Goal: Transaction & Acquisition: Download file/media

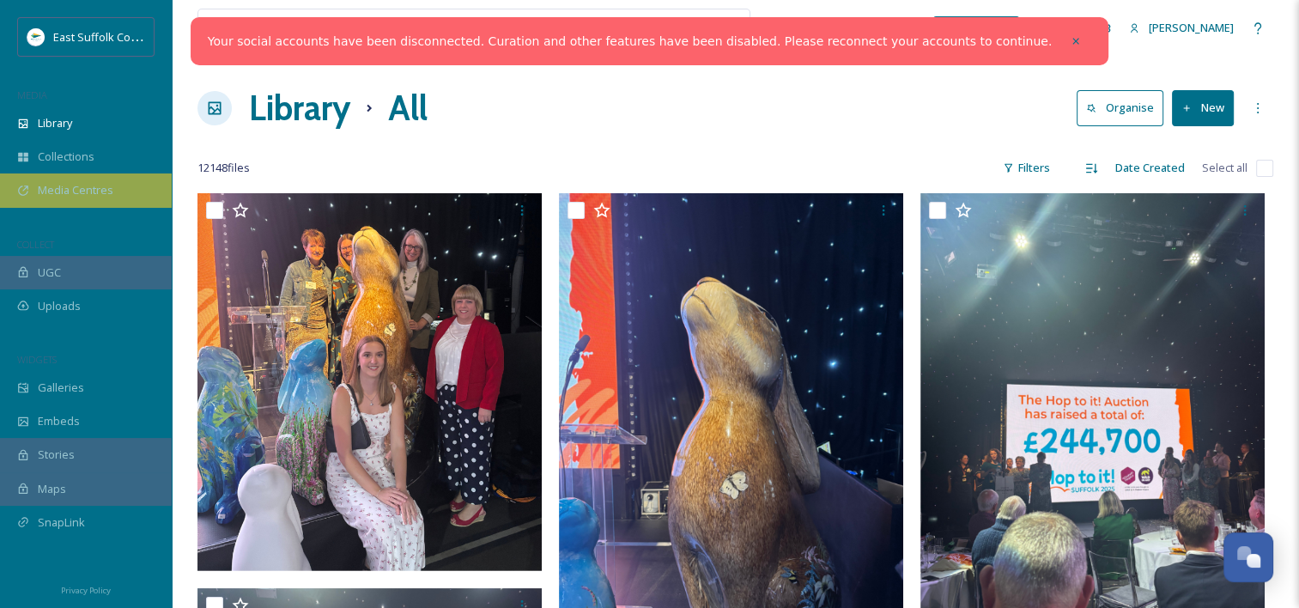
click at [39, 190] on span "Media Centres" at bounding box center [76, 190] width 76 height 16
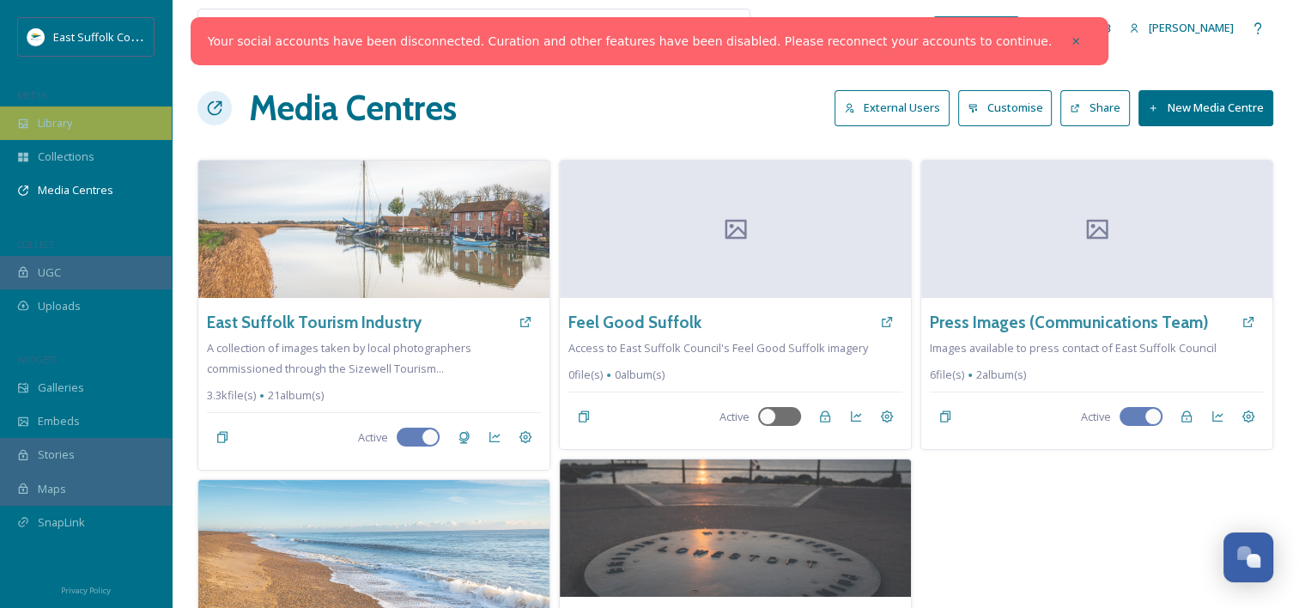
click at [68, 128] on span "Library" at bounding box center [55, 123] width 34 height 16
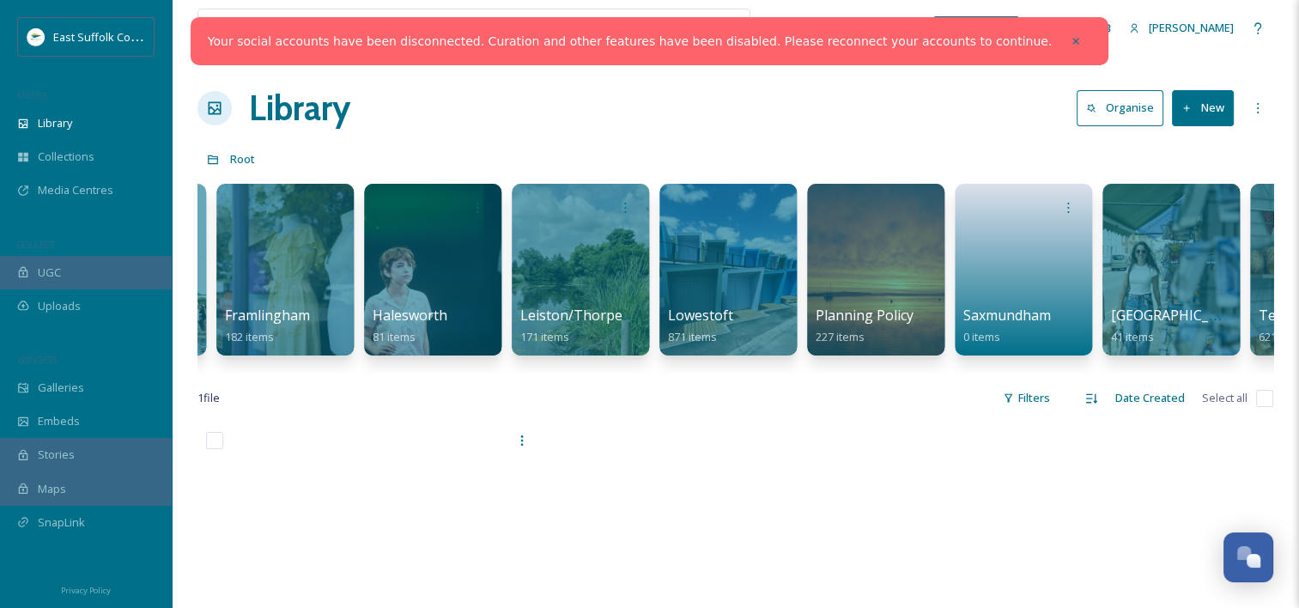
scroll to position [0, 2910]
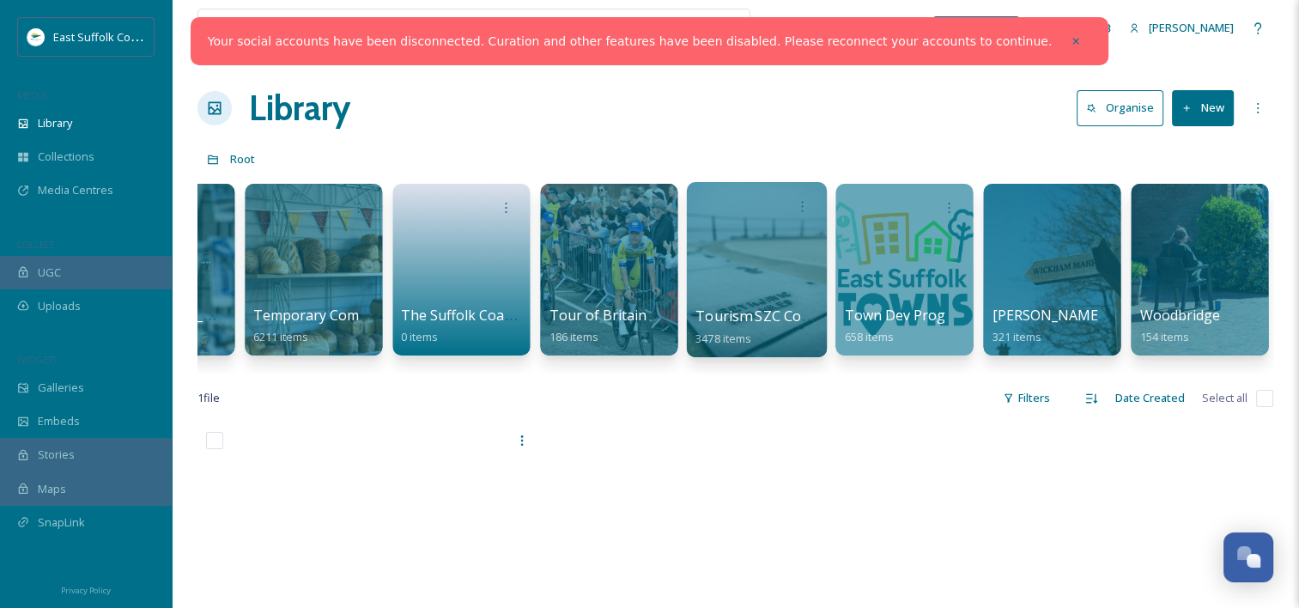
click at [748, 242] on div at bounding box center [756, 269] width 140 height 175
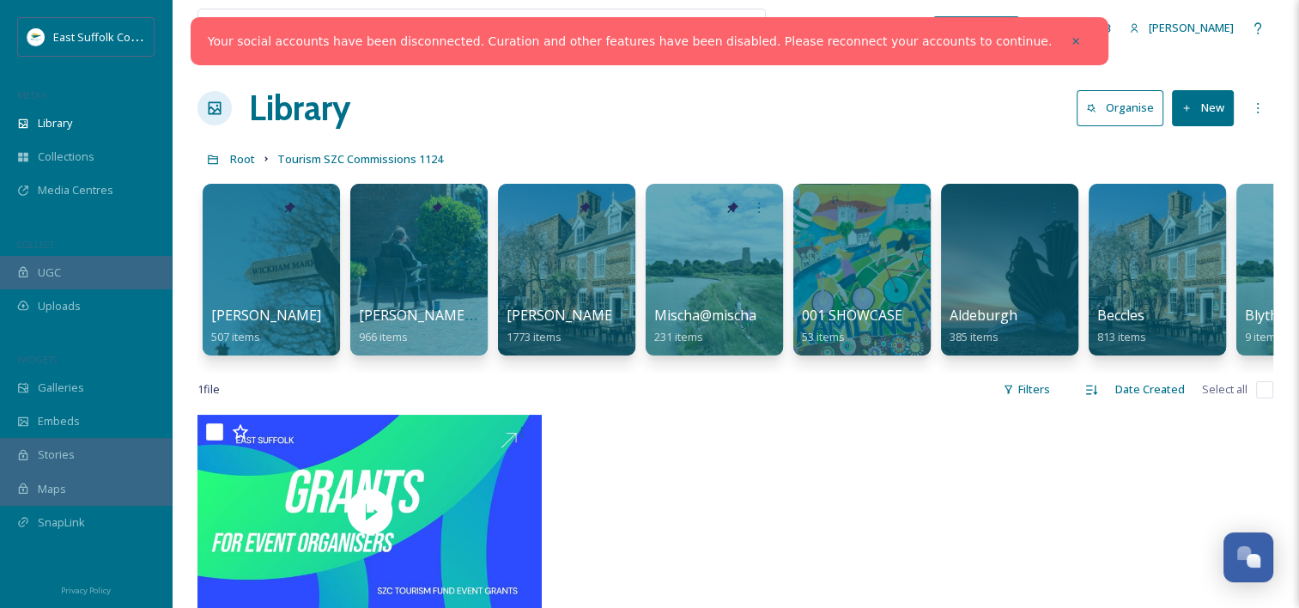
drag, startPoint x: 494, startPoint y: 385, endPoint x: 827, endPoint y: 385, distance: 333.0
click at [827, 385] on div "1 file Filters Date Created Select all" at bounding box center [734, 389] width 1075 height 33
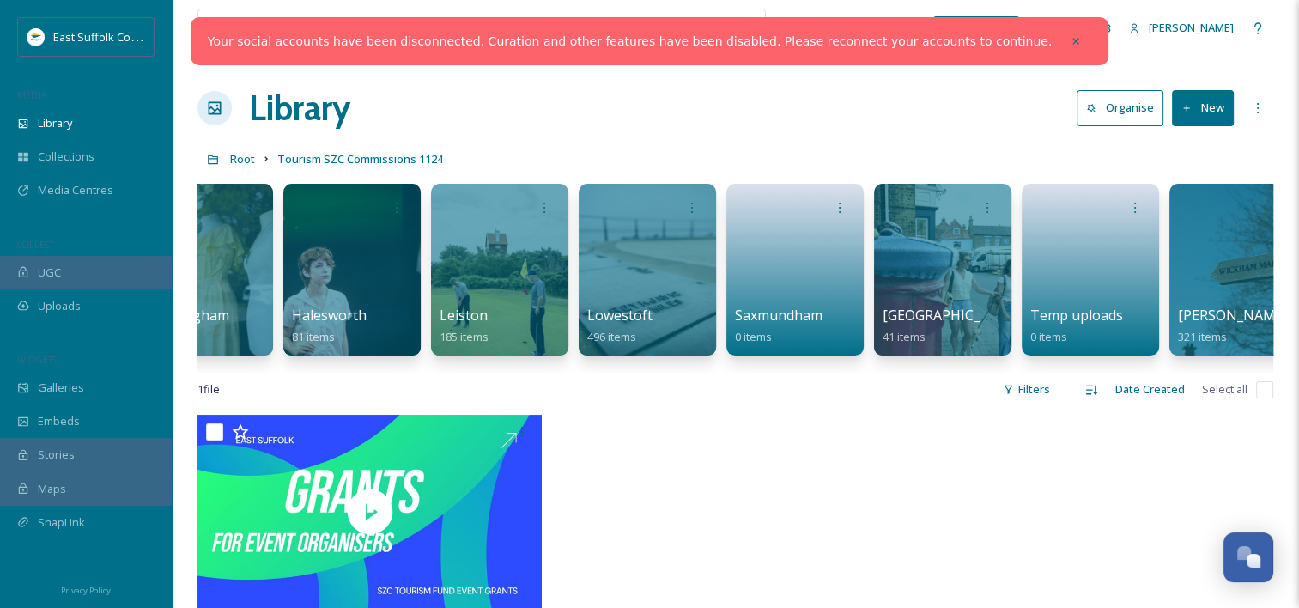
scroll to position [0, 1679]
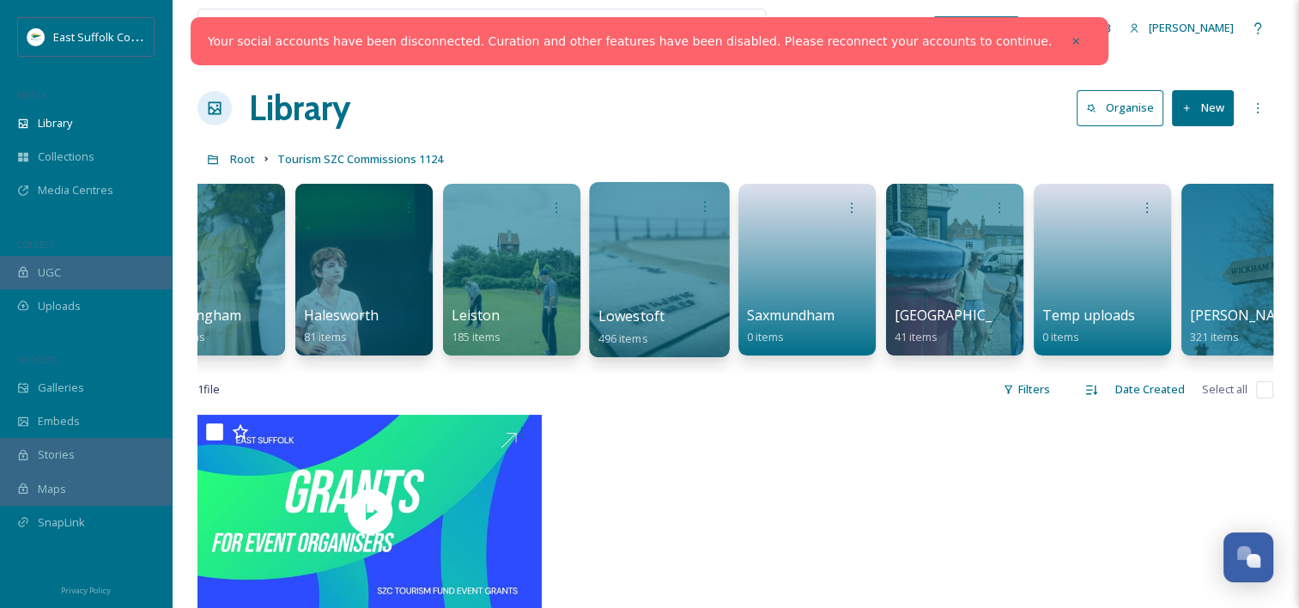
click at [631, 242] on div at bounding box center [659, 269] width 140 height 175
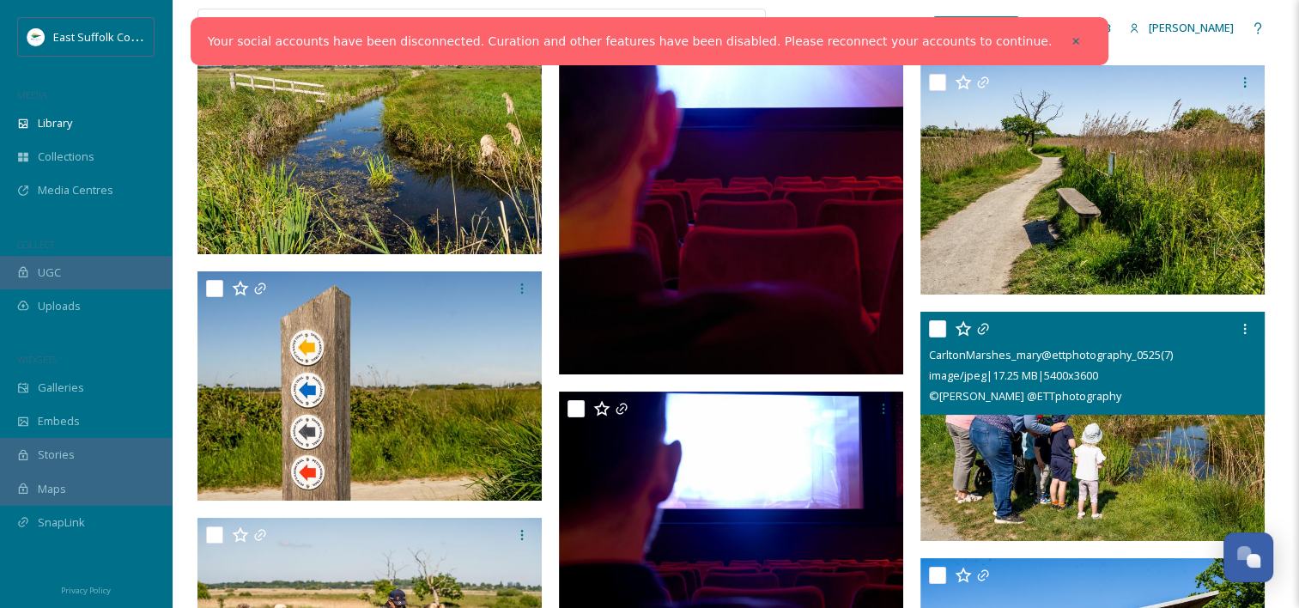
scroll to position [5751, 0]
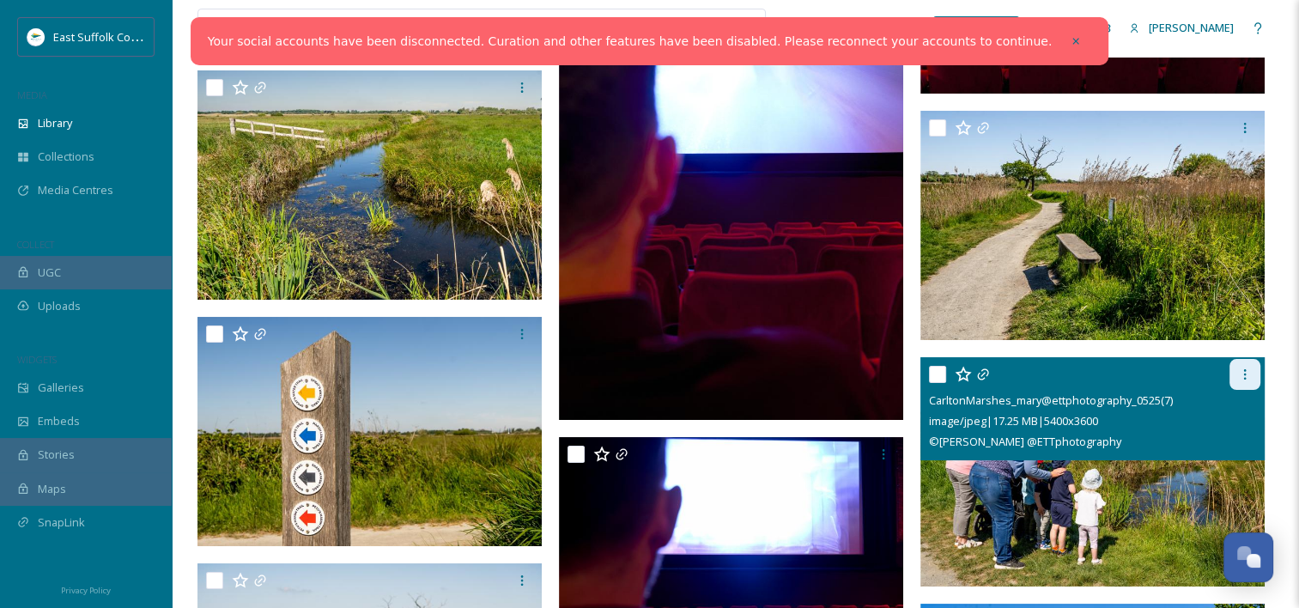
click at [1239, 373] on icon at bounding box center [1245, 374] width 14 height 14
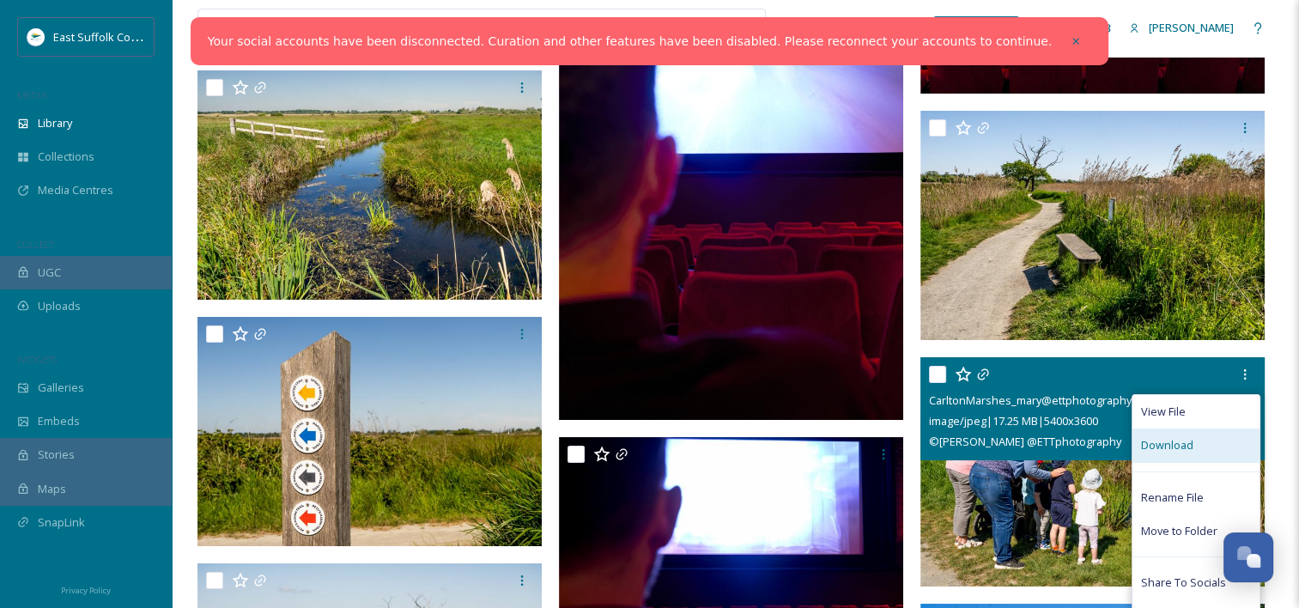
click at [1180, 446] on span "Download" at bounding box center [1167, 445] width 52 height 16
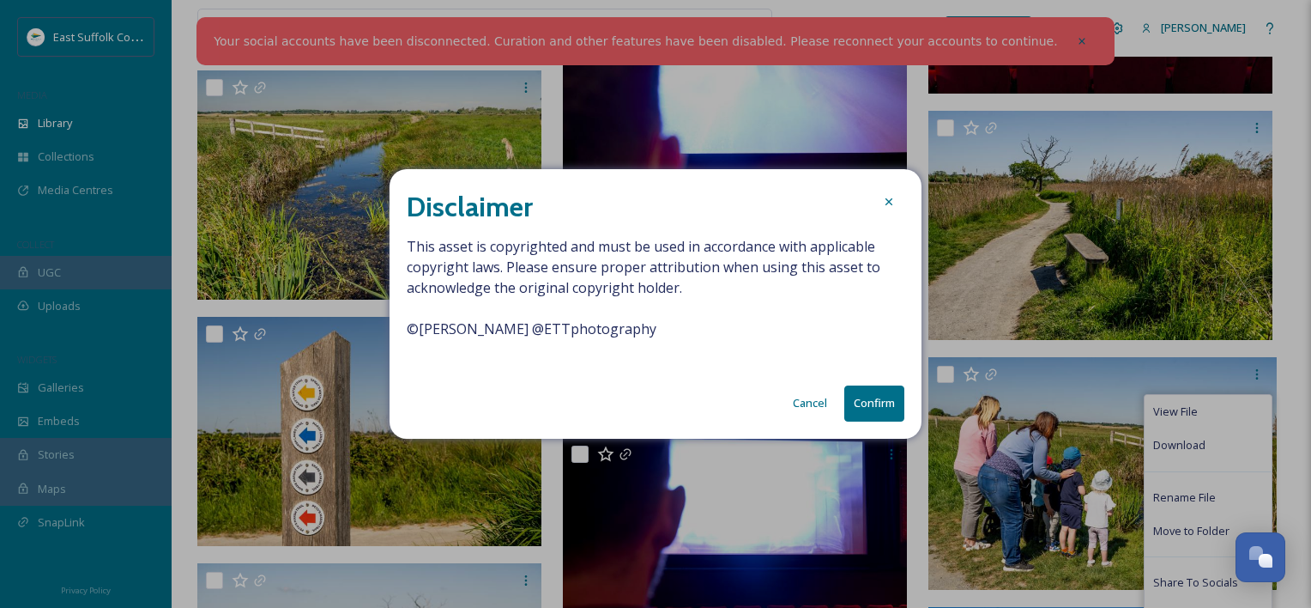
click at [863, 424] on div "Disclaimer This asset is copyrighted and must be used in accordance with applic…" at bounding box center [656, 303] width 532 height 269
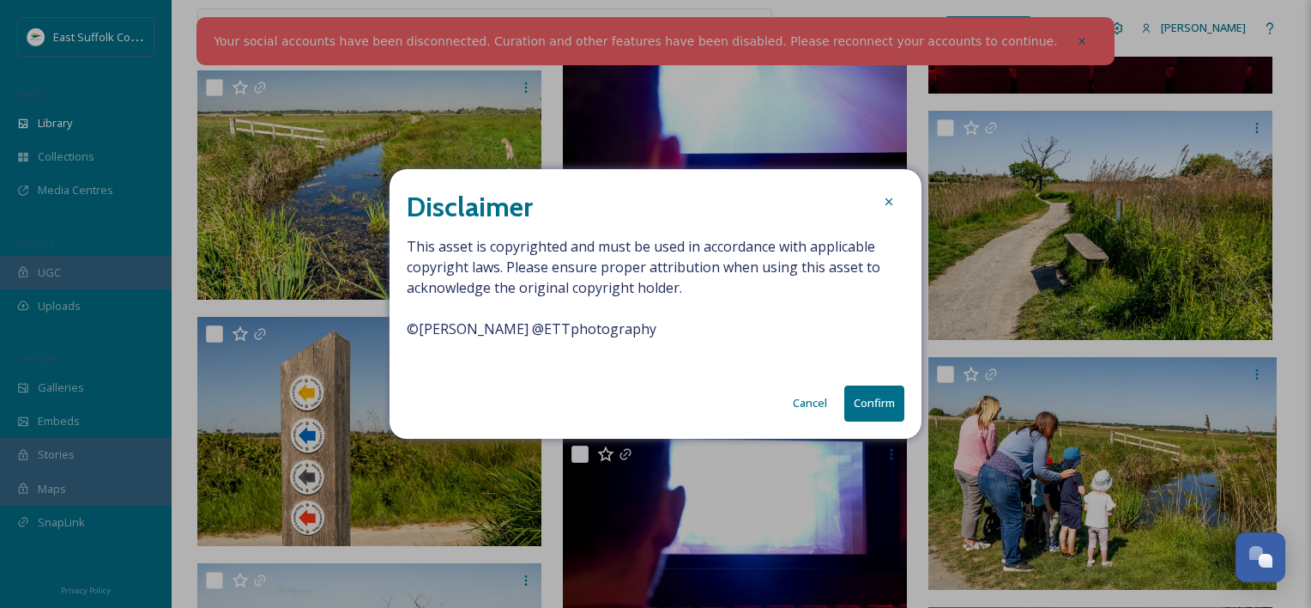
click at [862, 409] on button "Confirm" at bounding box center [875, 402] width 60 height 35
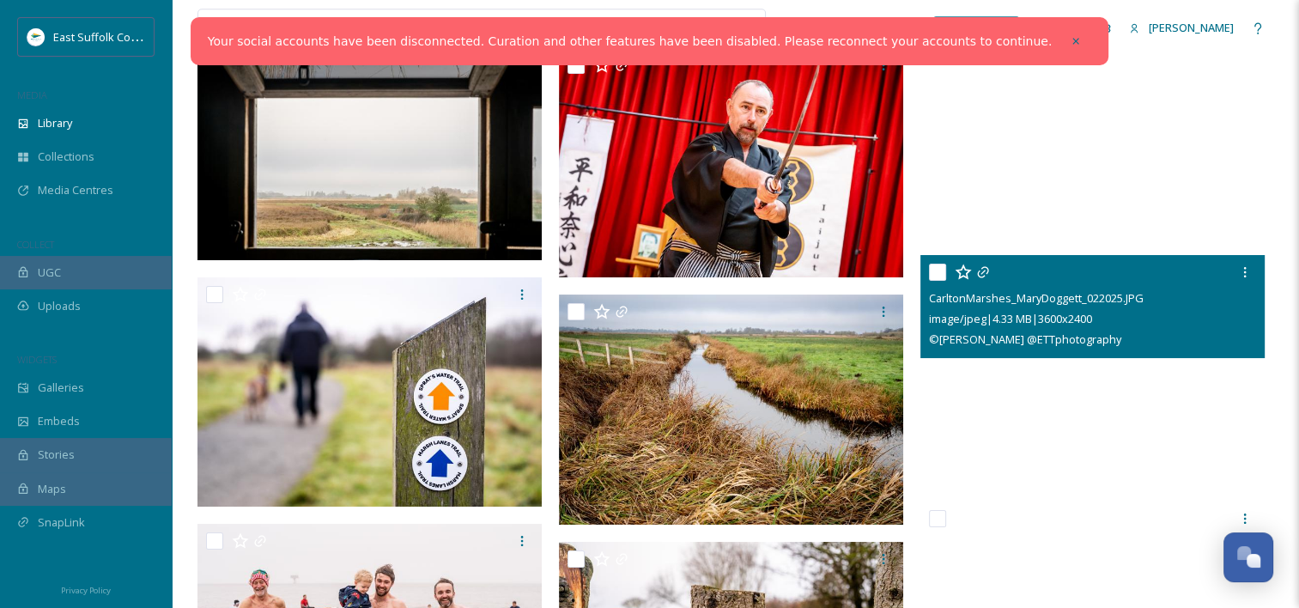
scroll to position [27294, 0]
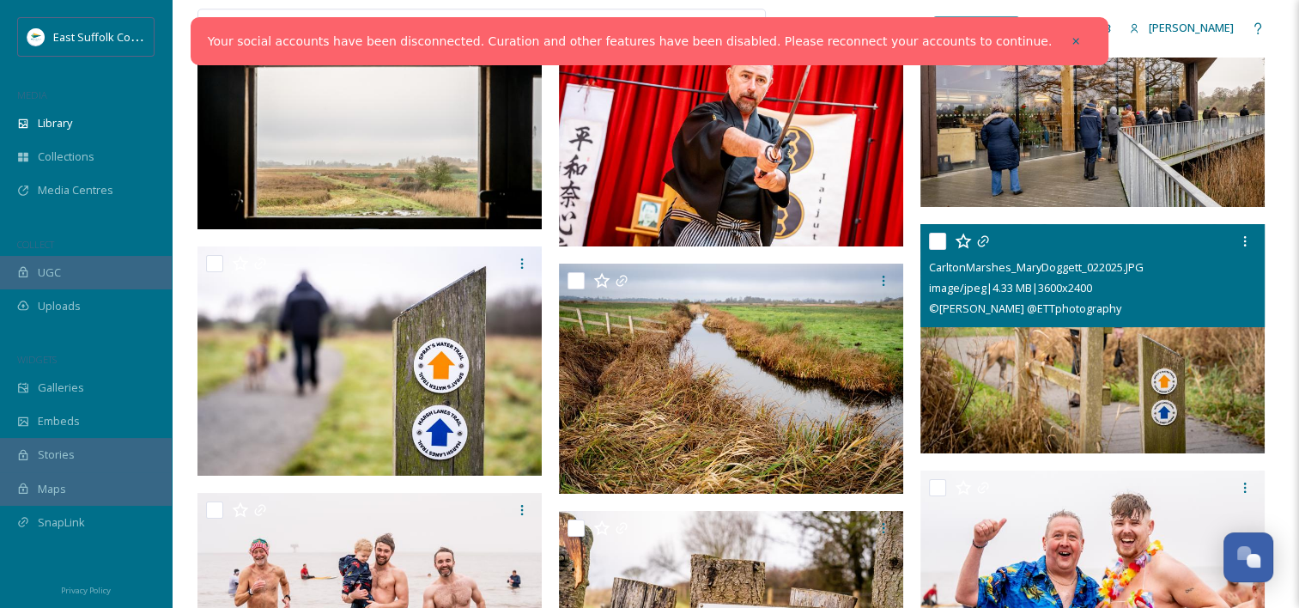
click at [1027, 393] on img at bounding box center [1092, 338] width 344 height 230
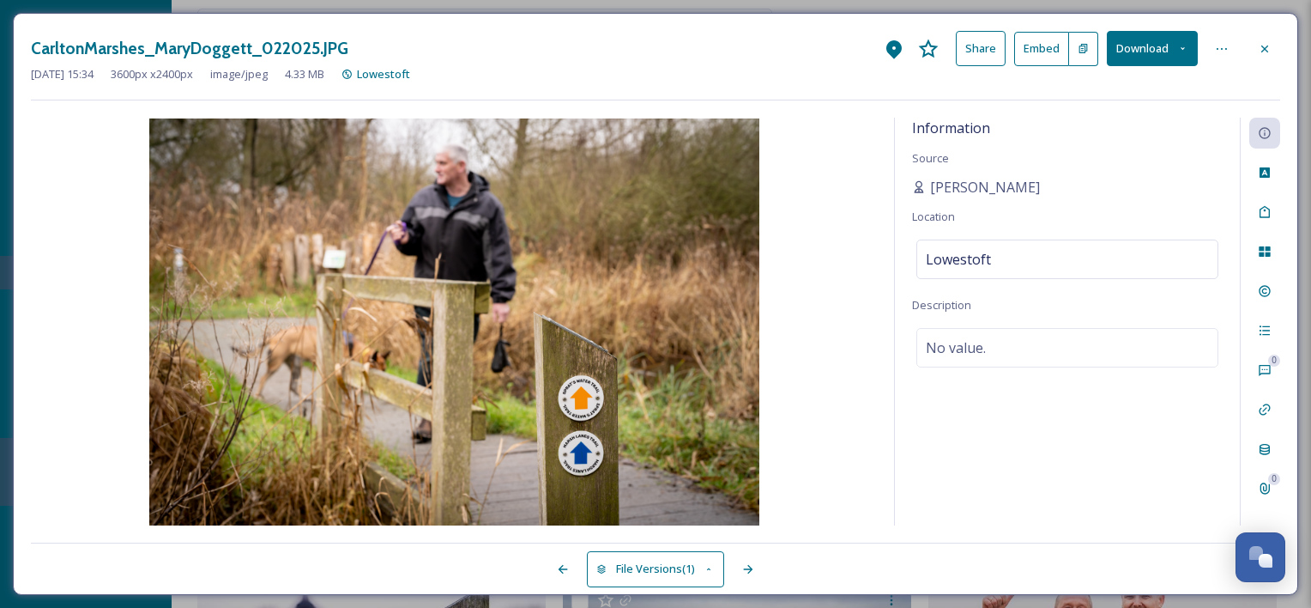
click at [1112, 58] on button "Download" at bounding box center [1152, 48] width 91 height 35
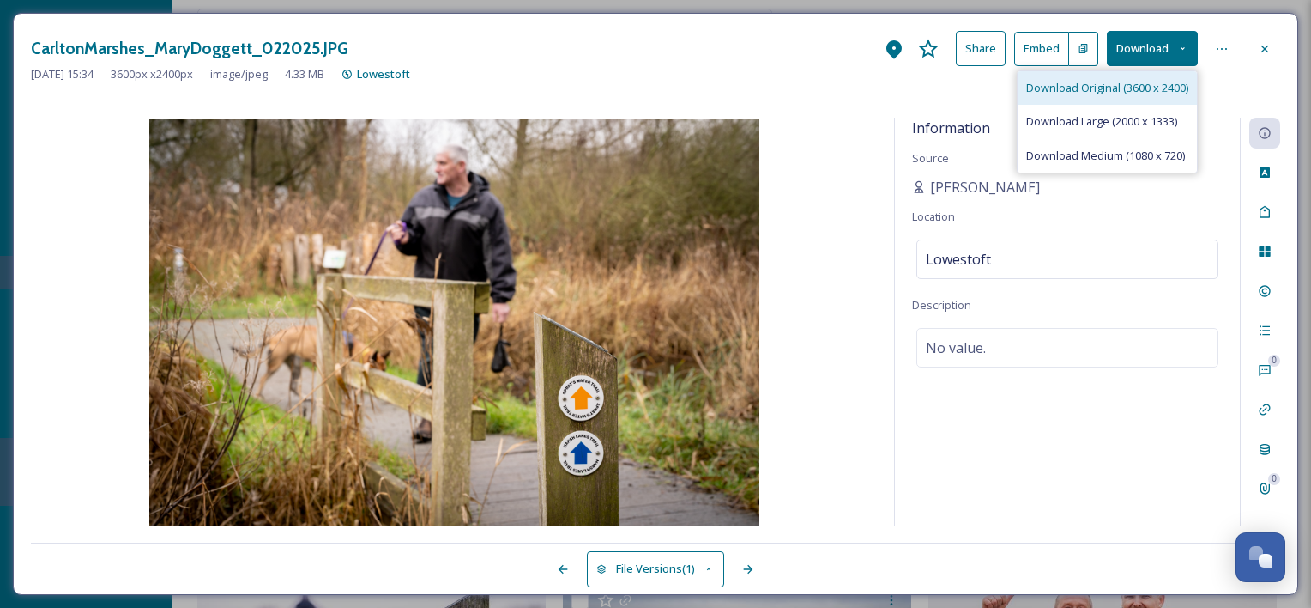
click at [1118, 82] on span "Download Original (3600 x 2400)" at bounding box center [1108, 88] width 162 height 16
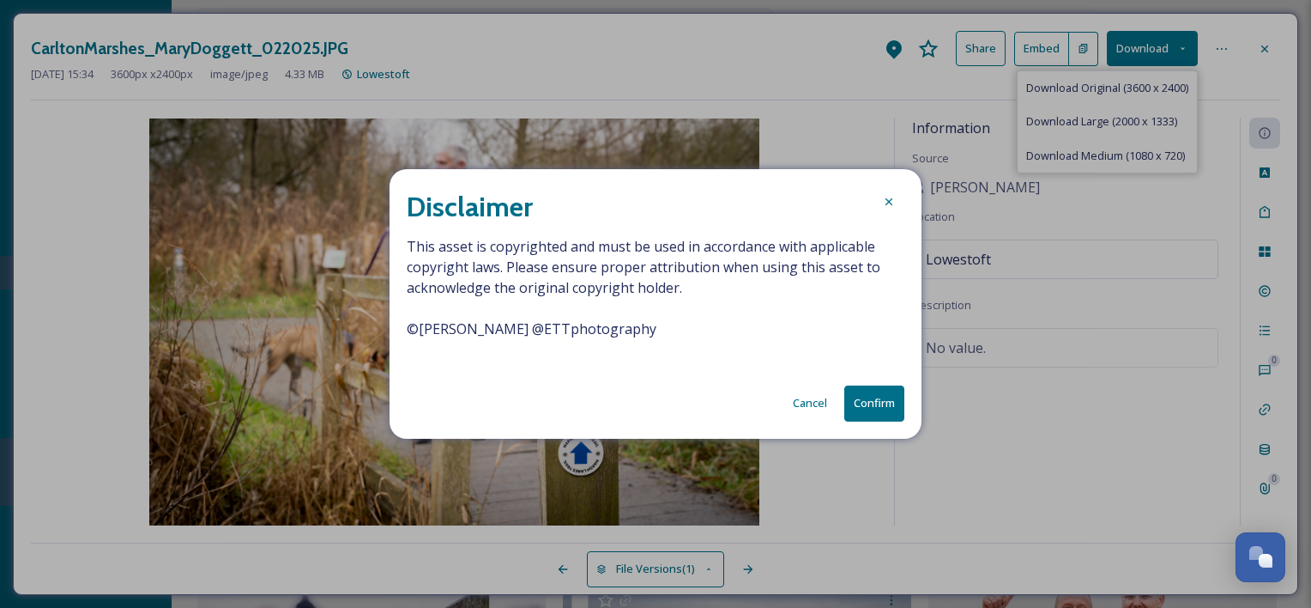
click at [880, 391] on button "Confirm" at bounding box center [875, 402] width 60 height 35
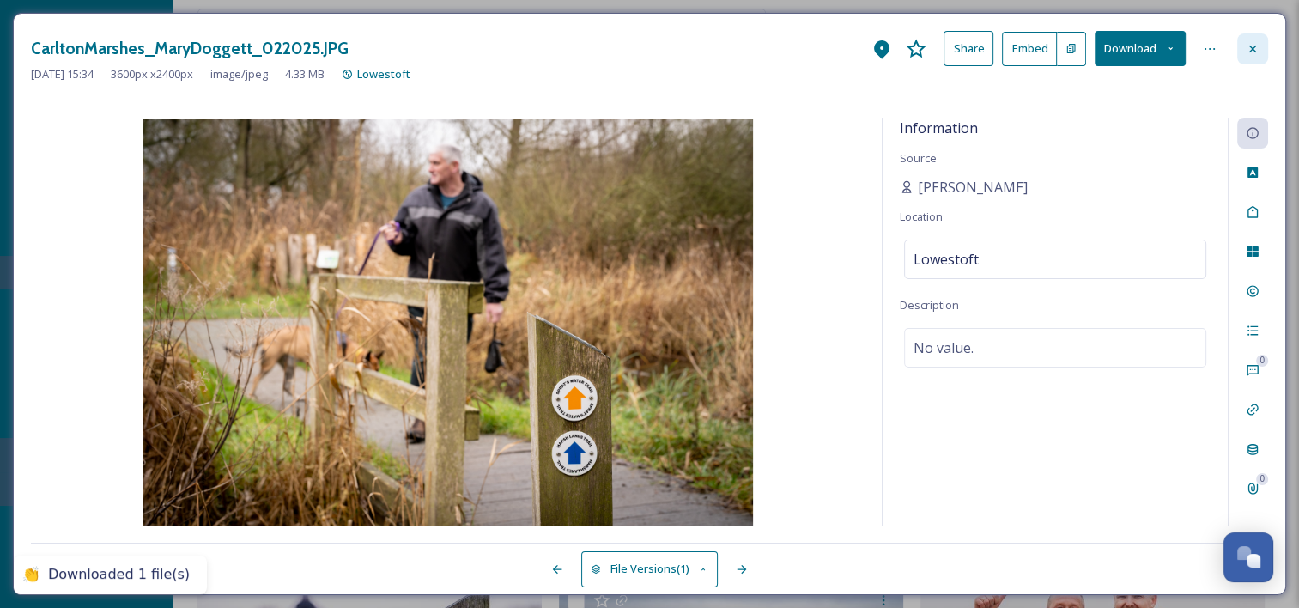
click at [1261, 55] on div at bounding box center [1252, 48] width 31 height 31
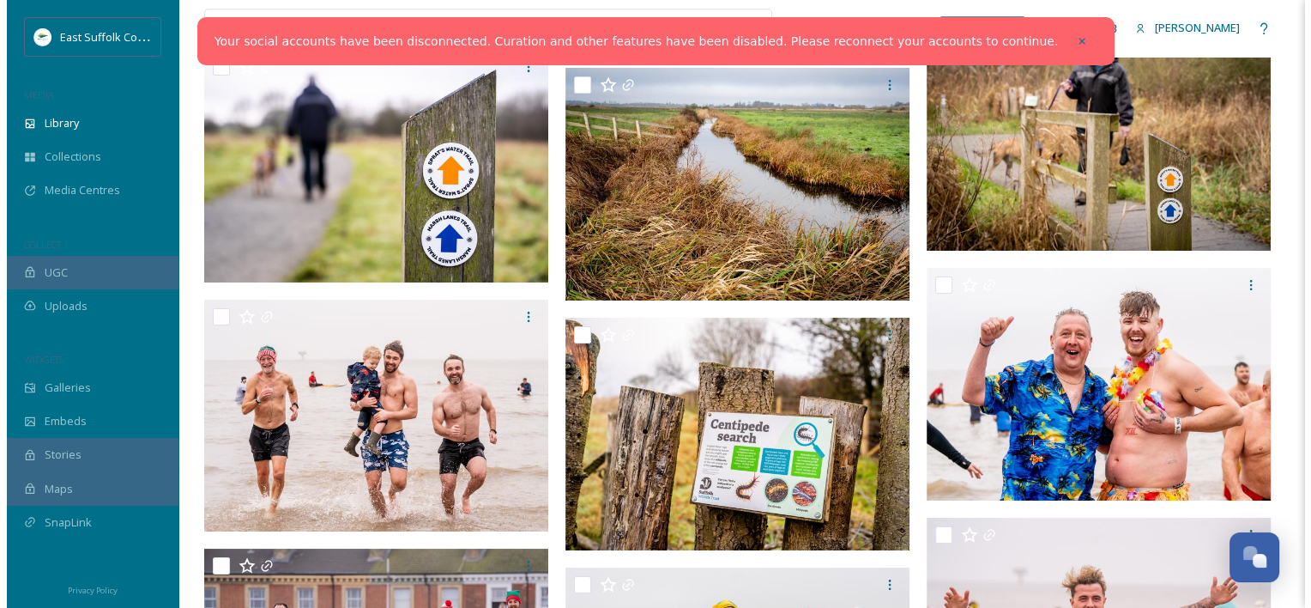
scroll to position [28066, 0]
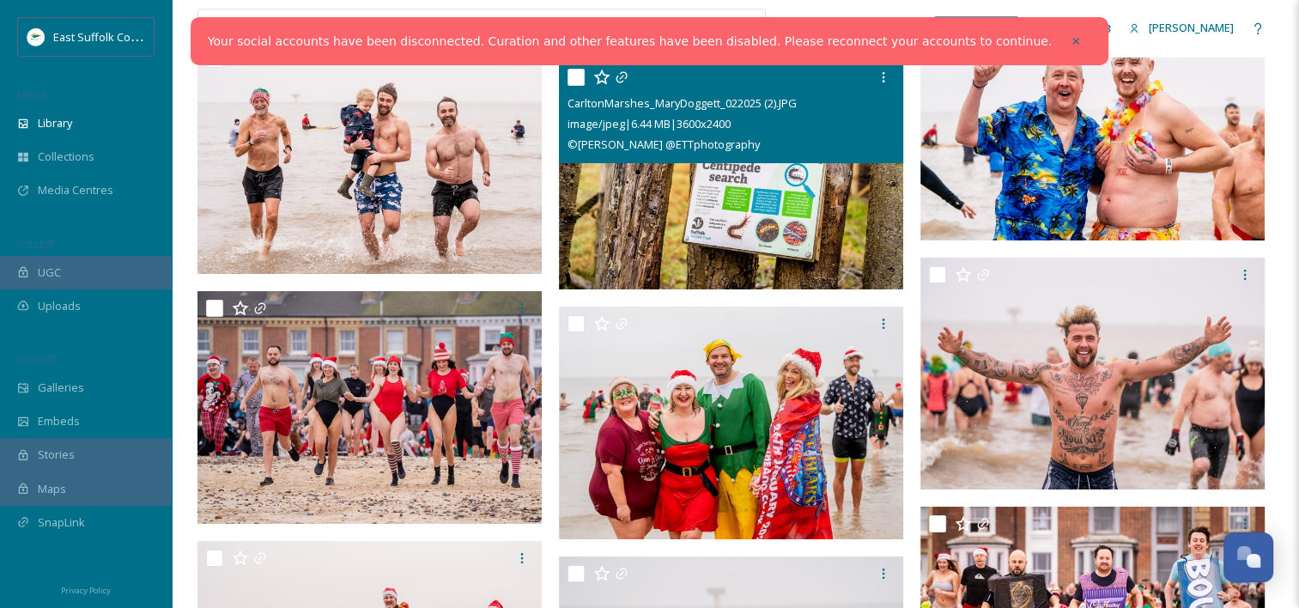
click at [746, 198] on img at bounding box center [731, 175] width 344 height 230
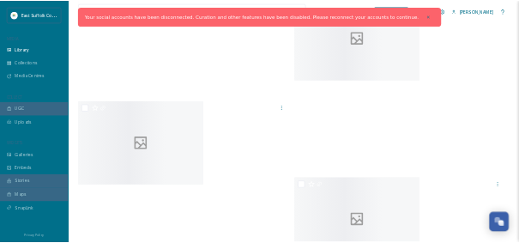
scroll to position [1040, 0]
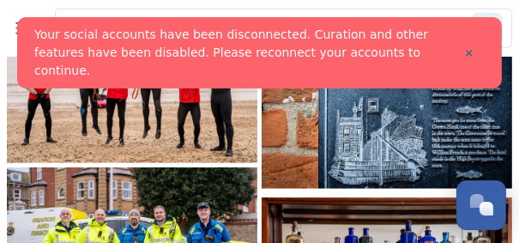
click at [475, 47] on icon at bounding box center [469, 53] width 12 height 12
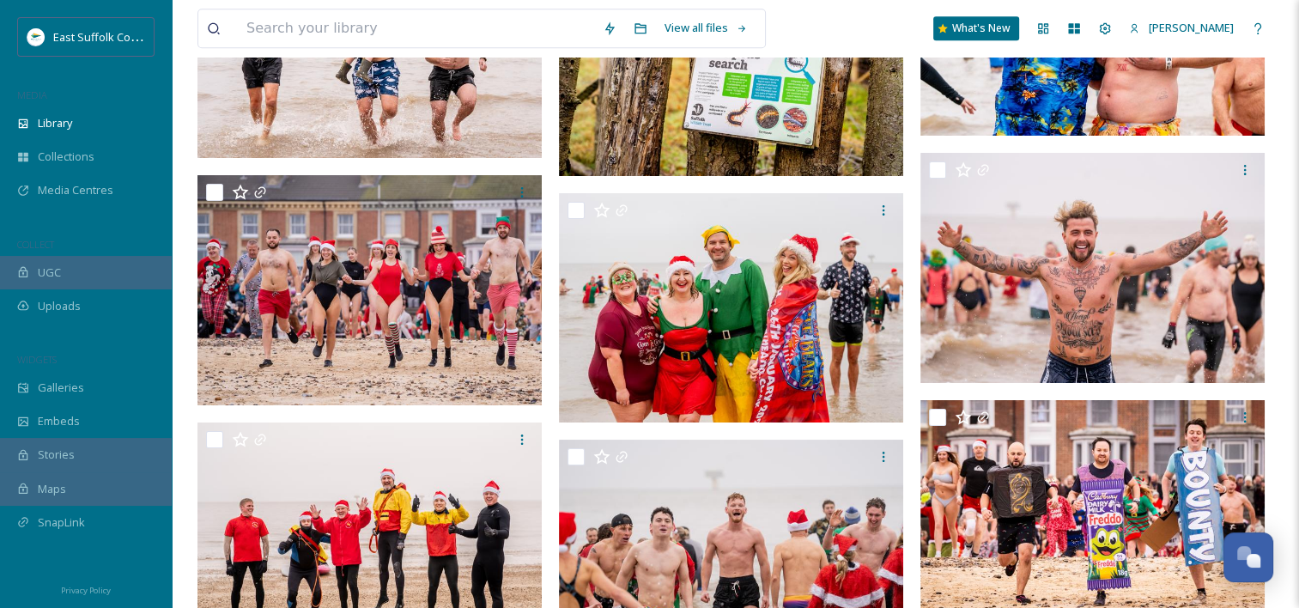
scroll to position [27466, 0]
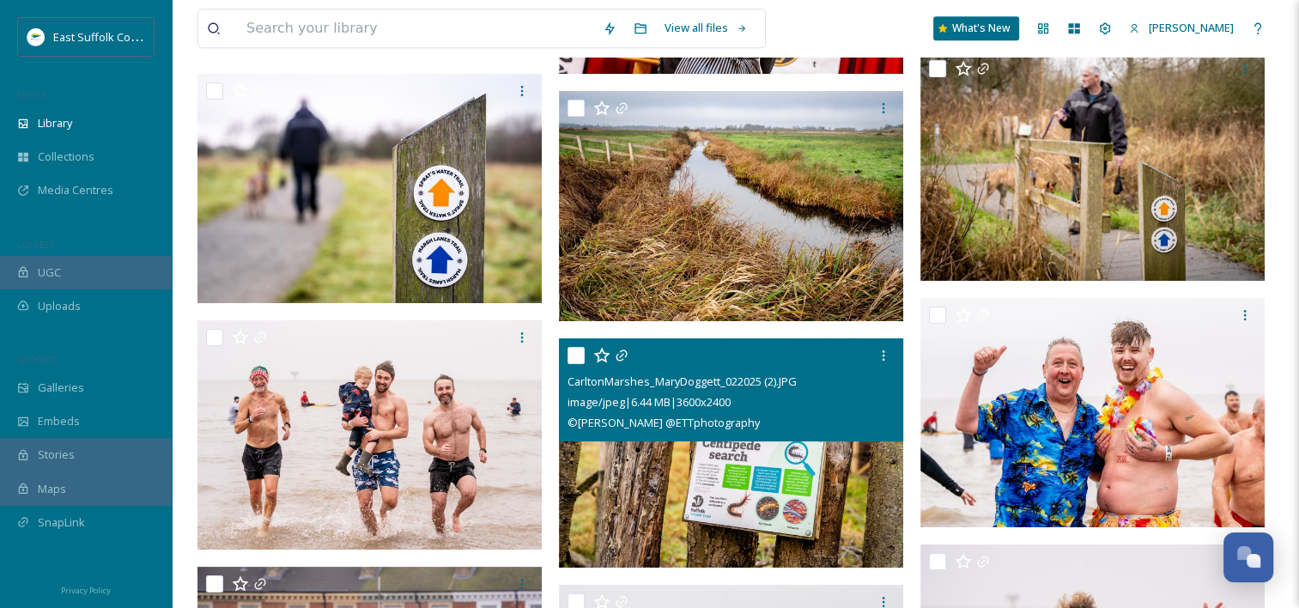
click at [762, 485] on img at bounding box center [731, 452] width 344 height 230
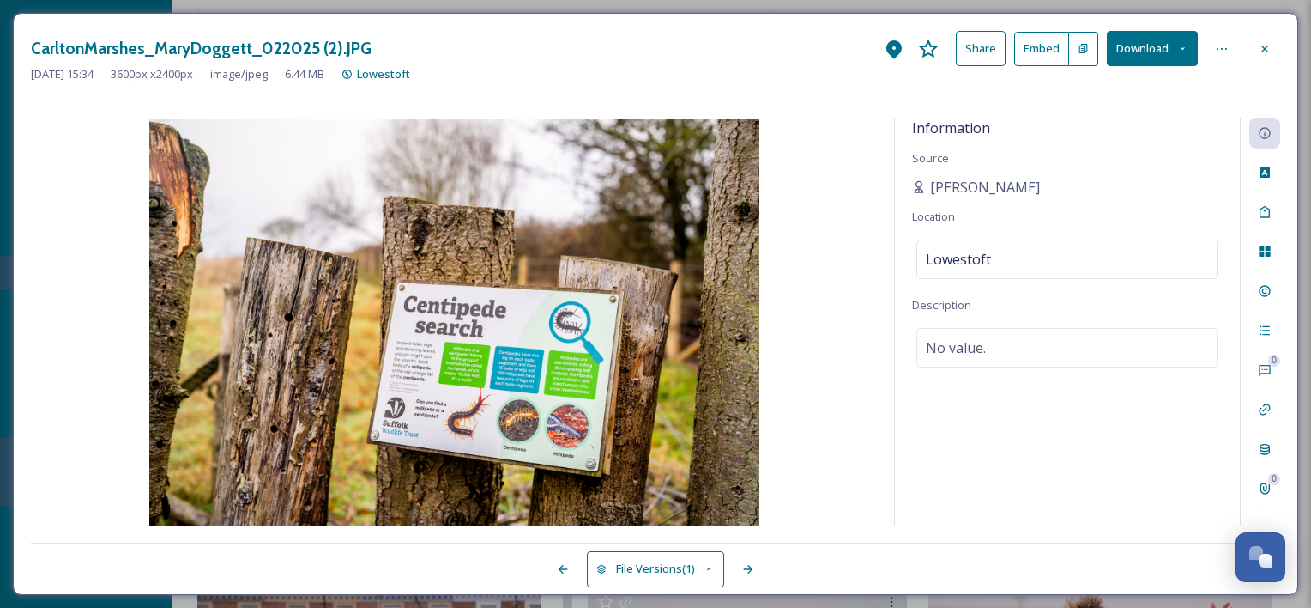
drag, startPoint x: 508, startPoint y: 268, endPoint x: 466, endPoint y: 275, distance: 42.6
click at [466, 275] on img at bounding box center [454, 321] width 846 height 407
click at [1257, 49] on div at bounding box center [1265, 48] width 31 height 31
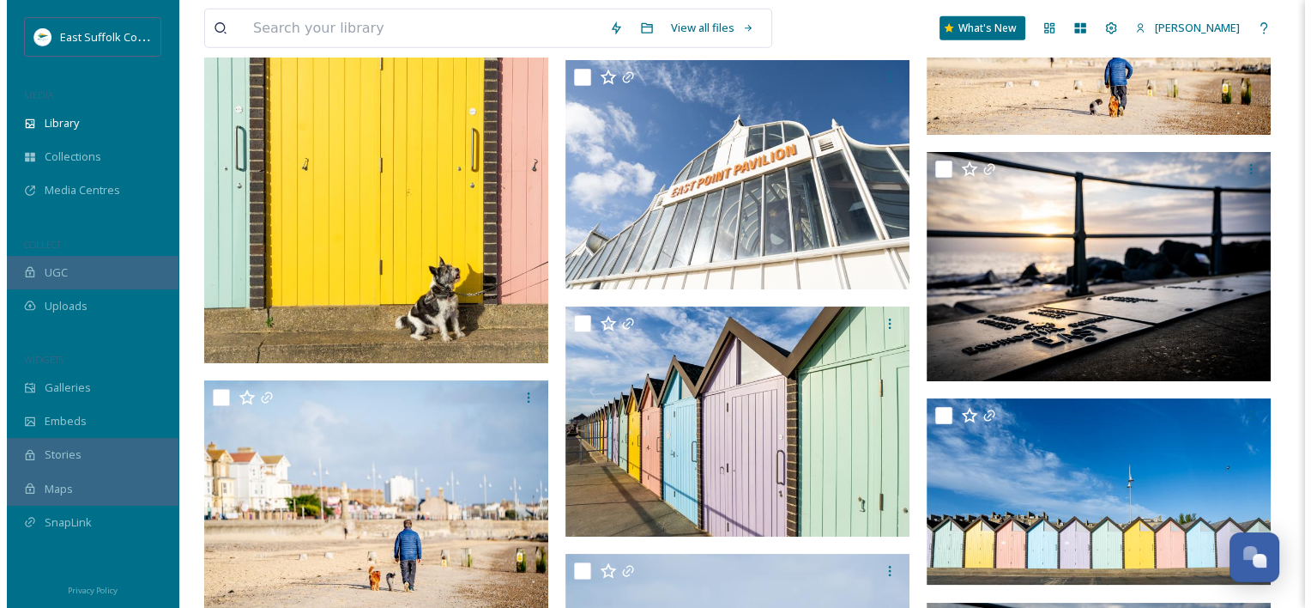
scroll to position [43774, 0]
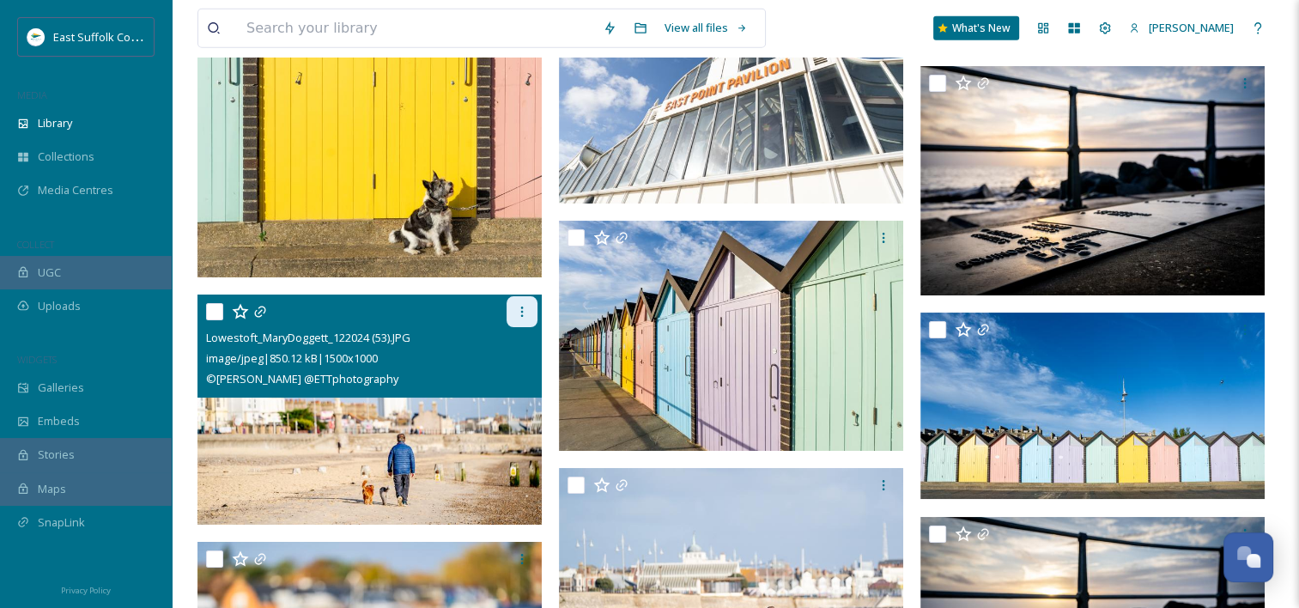
click at [518, 306] on icon at bounding box center [522, 312] width 14 height 14
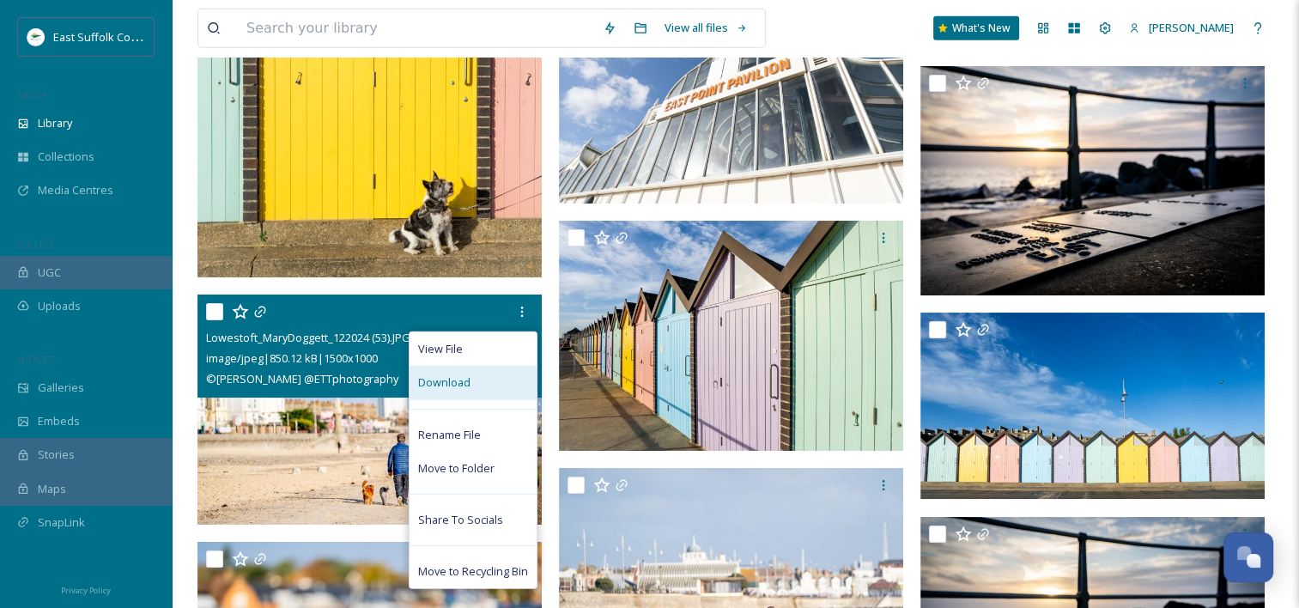
click at [450, 391] on div "Download" at bounding box center [472, 382] width 127 height 33
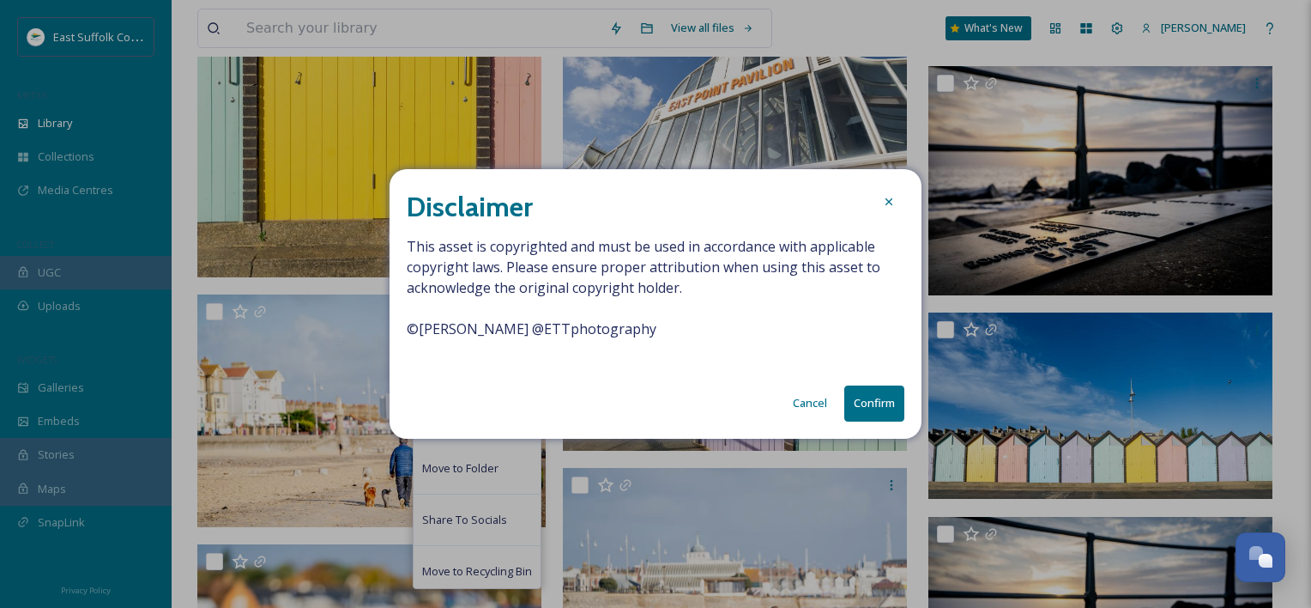
click at [851, 397] on button "Confirm" at bounding box center [875, 402] width 60 height 35
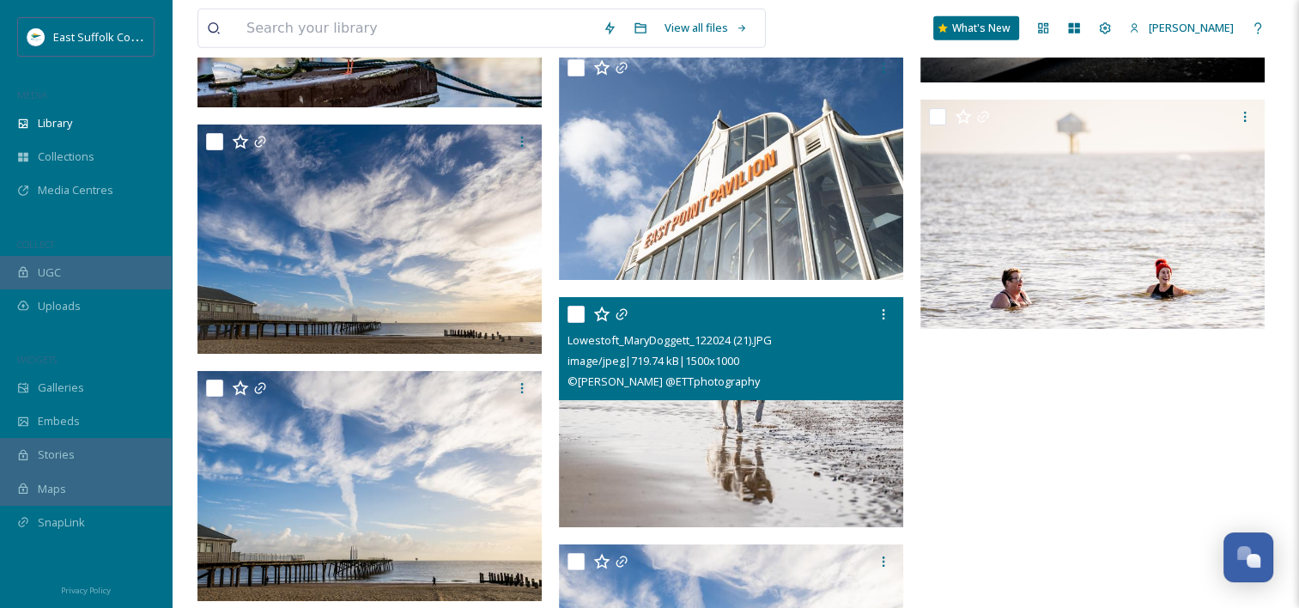
scroll to position [44437, 0]
